Goal: Check status: Check status

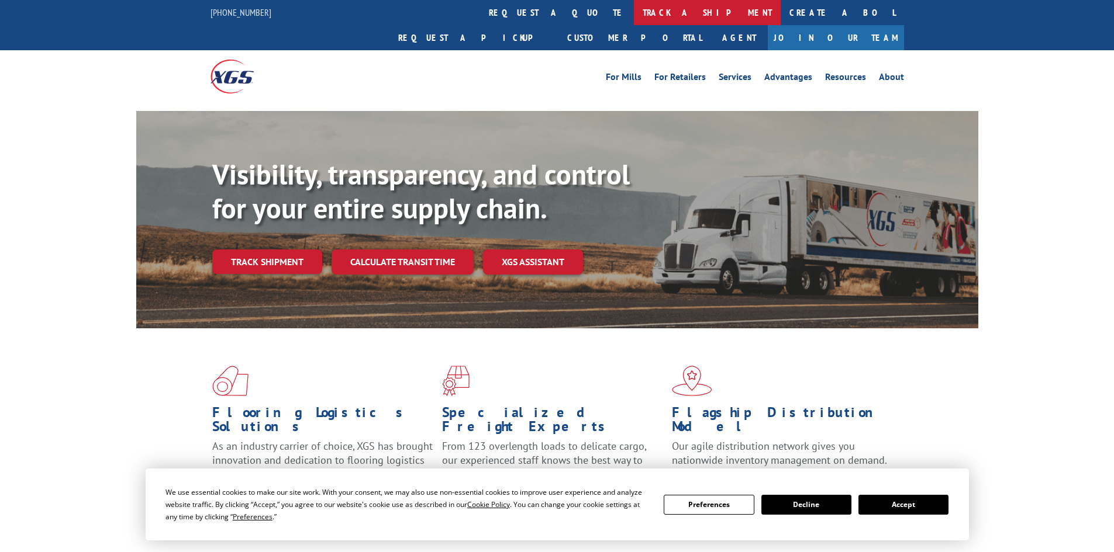
click at [634, 12] on link "track a shipment" at bounding box center [707, 12] width 147 height 25
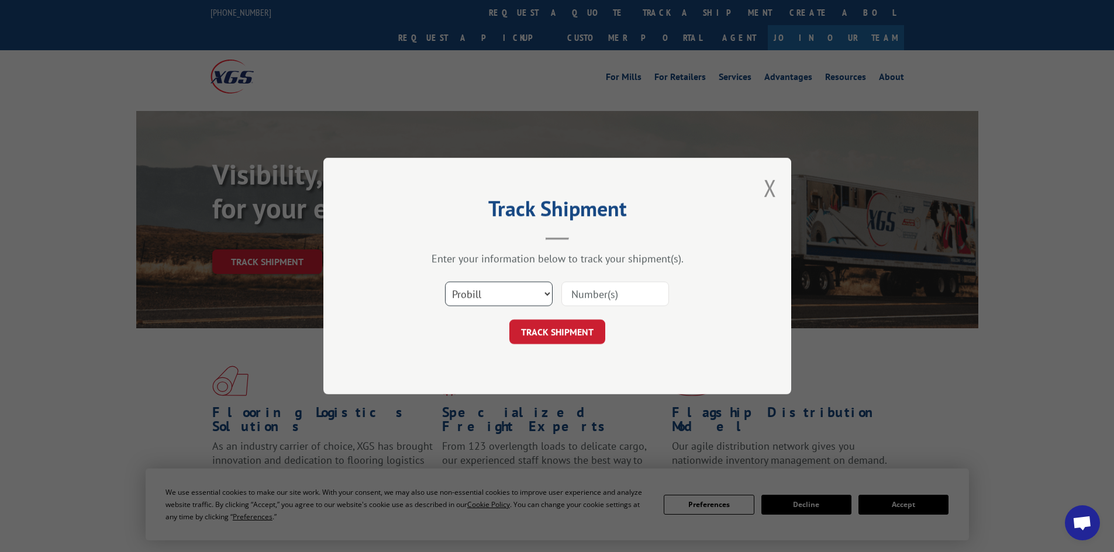
click at [542, 293] on select "Select category... Probill BOL PO" at bounding box center [499, 294] width 108 height 25
select select "po"
click at [445, 282] on select "Select category... Probill BOL PO" at bounding box center [499, 294] width 108 height 25
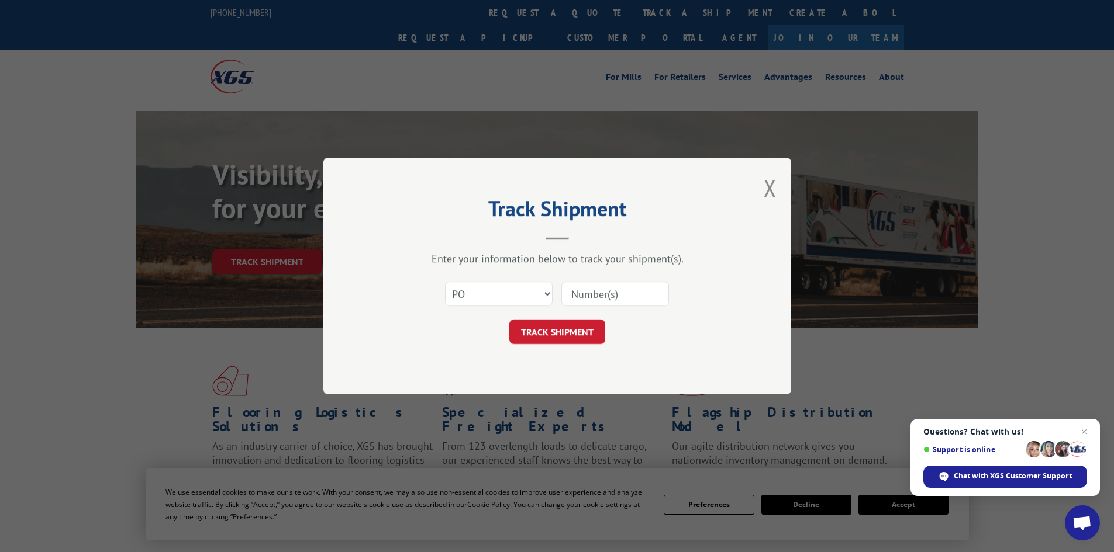
click at [583, 295] on input at bounding box center [615, 294] width 108 height 25
paste input "12536066"
type input "12536066"
click at [580, 334] on button "TRACK SHIPMENT" at bounding box center [557, 332] width 96 height 25
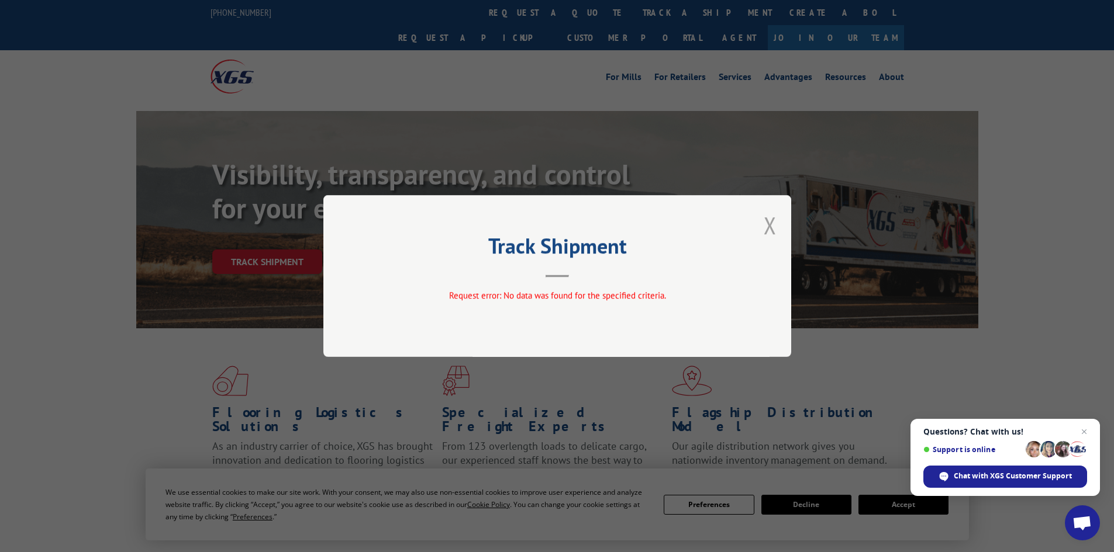
click at [770, 226] on button "Close modal" at bounding box center [769, 225] width 13 height 31
